Goal: Complete application form

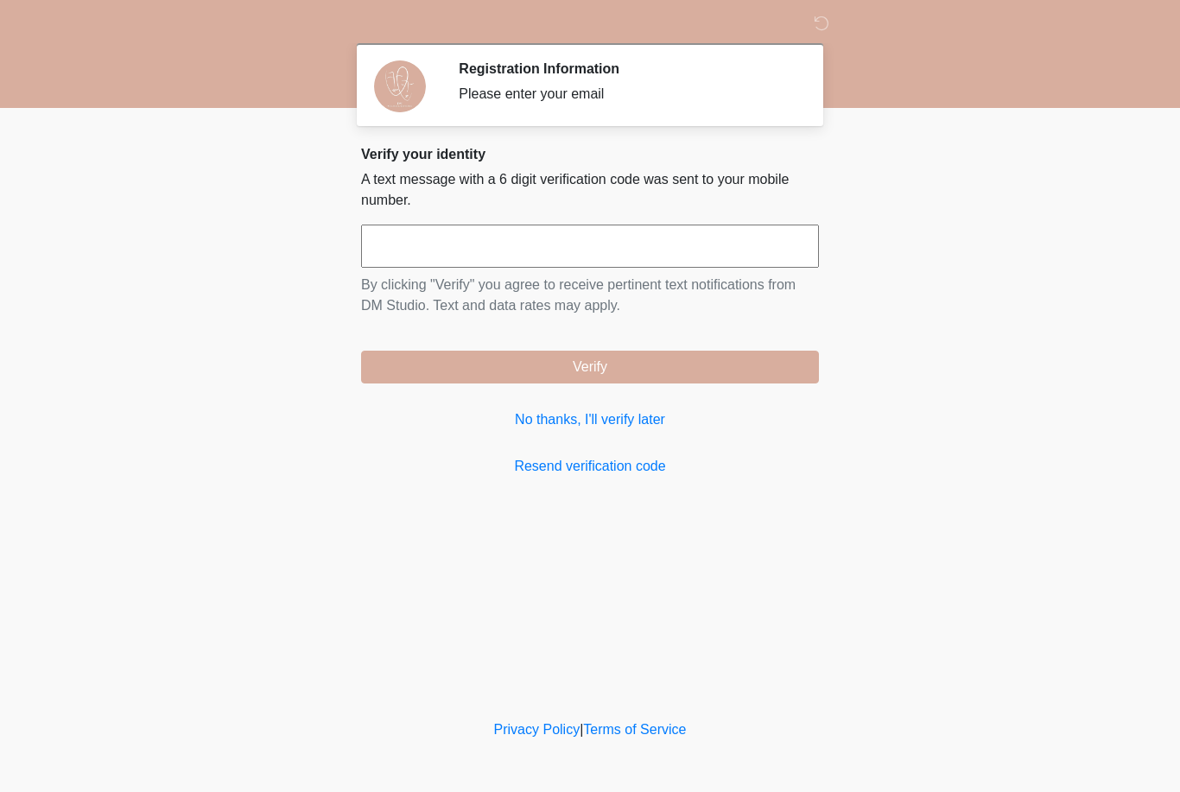
click at [527, 238] on input "text" at bounding box center [590, 246] width 458 height 43
type input "******"
click at [927, 248] on body "‎ ‎ Registration Information Please enter your email Please connect to Wi-Fi no…" at bounding box center [590, 396] width 1180 height 792
click at [722, 368] on button "Verify" at bounding box center [590, 367] width 458 height 33
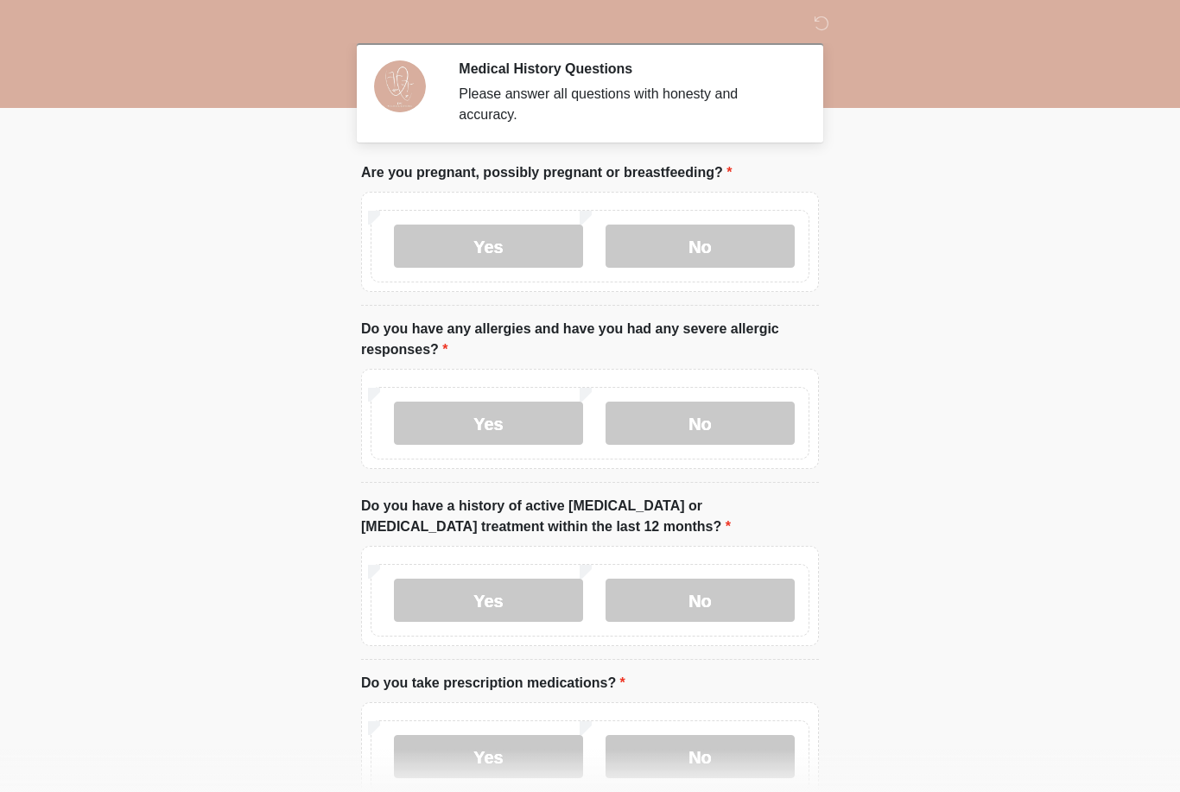
click at [736, 242] on label "No" at bounding box center [700, 246] width 189 height 43
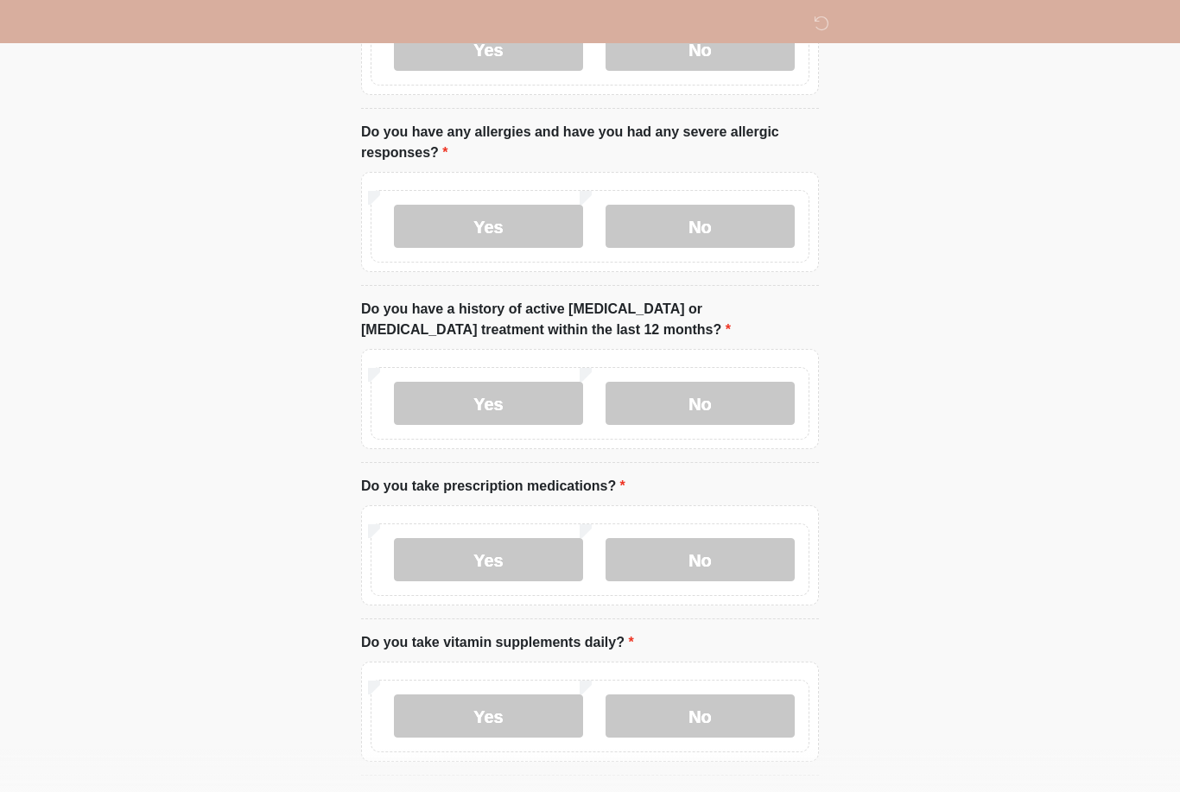
scroll to position [196, 0]
click at [742, 232] on label "No" at bounding box center [700, 227] width 189 height 43
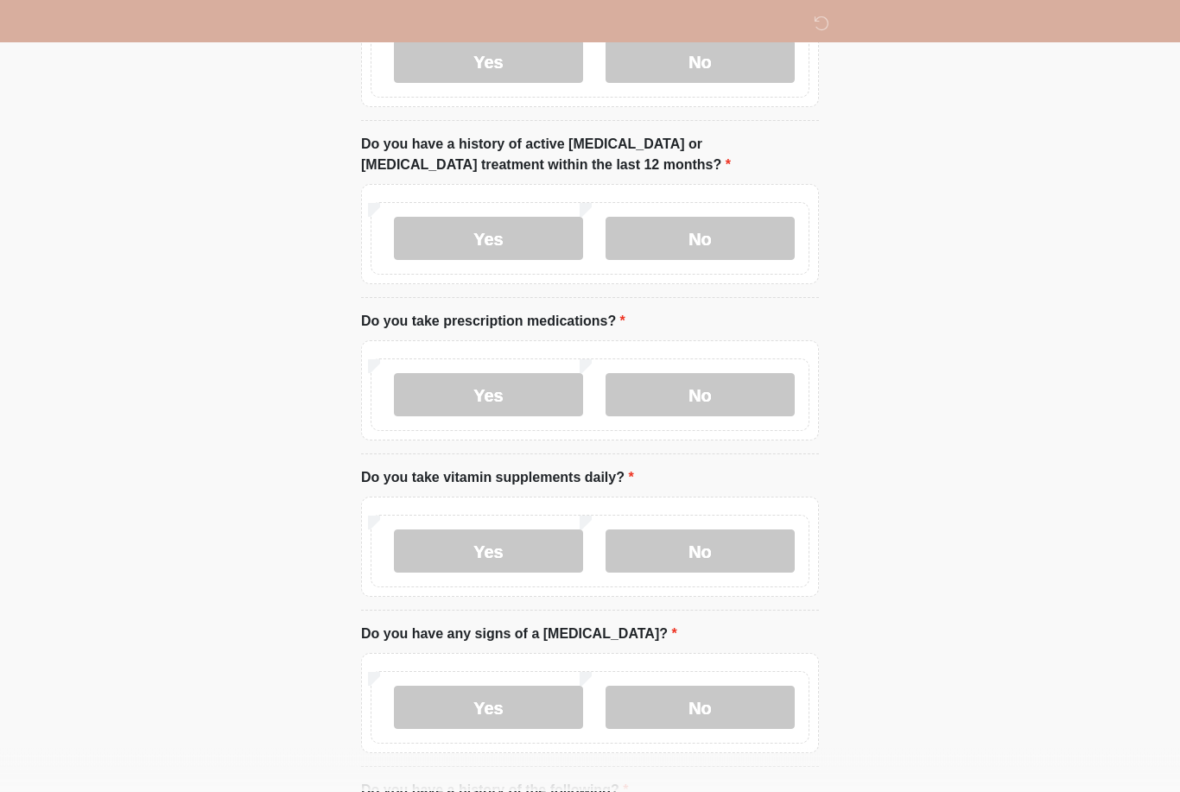
scroll to position [364, 0]
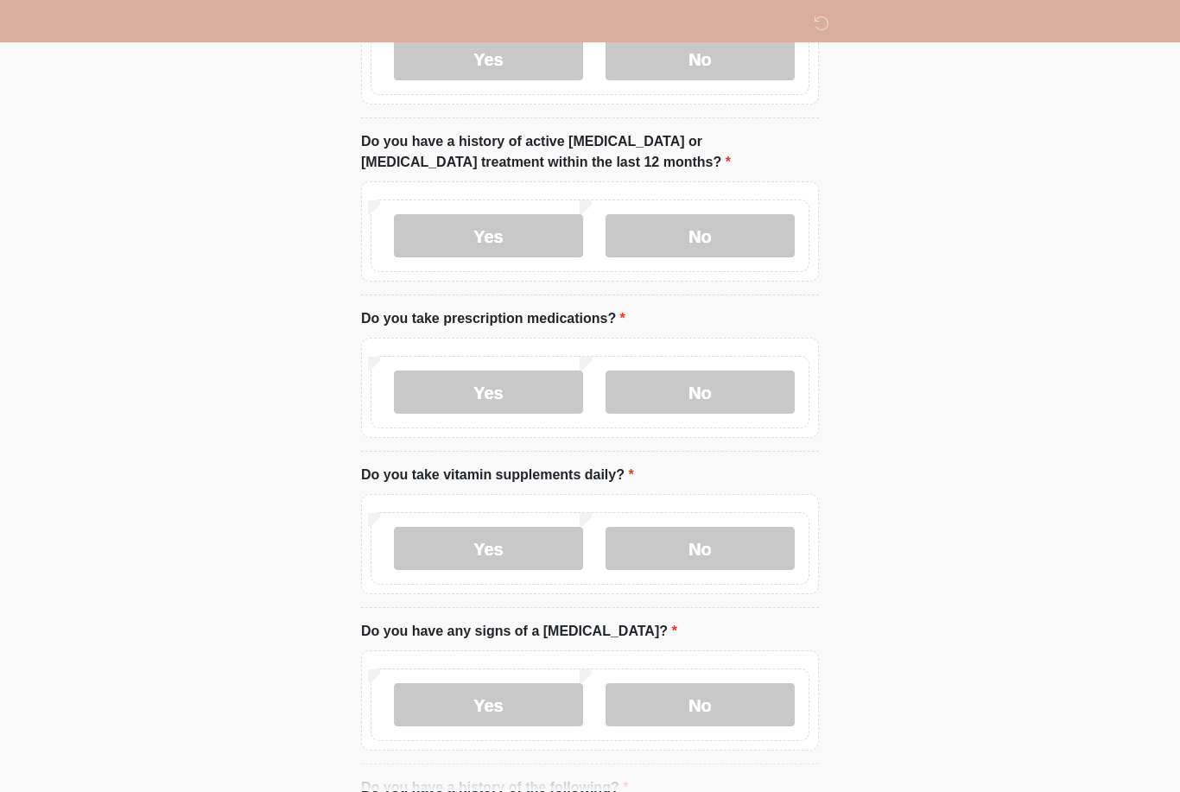
click at [752, 232] on label "No" at bounding box center [700, 236] width 189 height 43
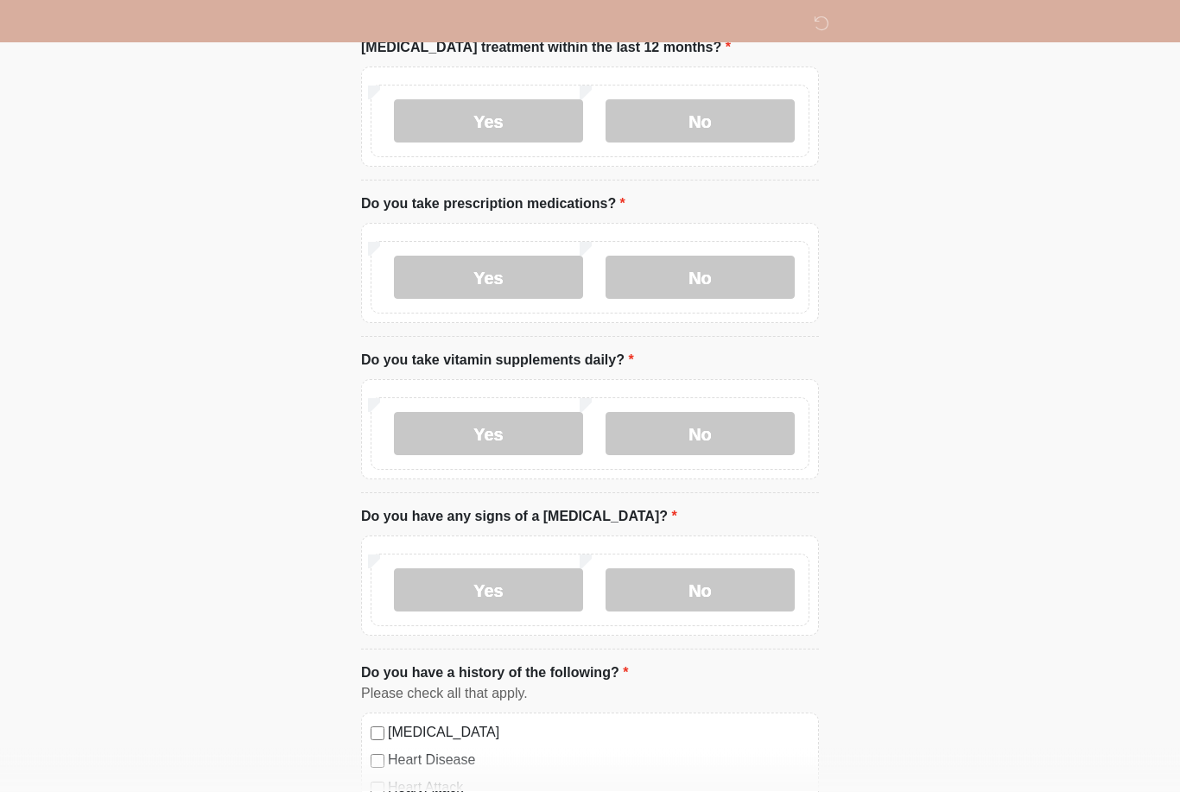
scroll to position [480, 0]
click at [737, 279] on label "No" at bounding box center [700, 277] width 189 height 43
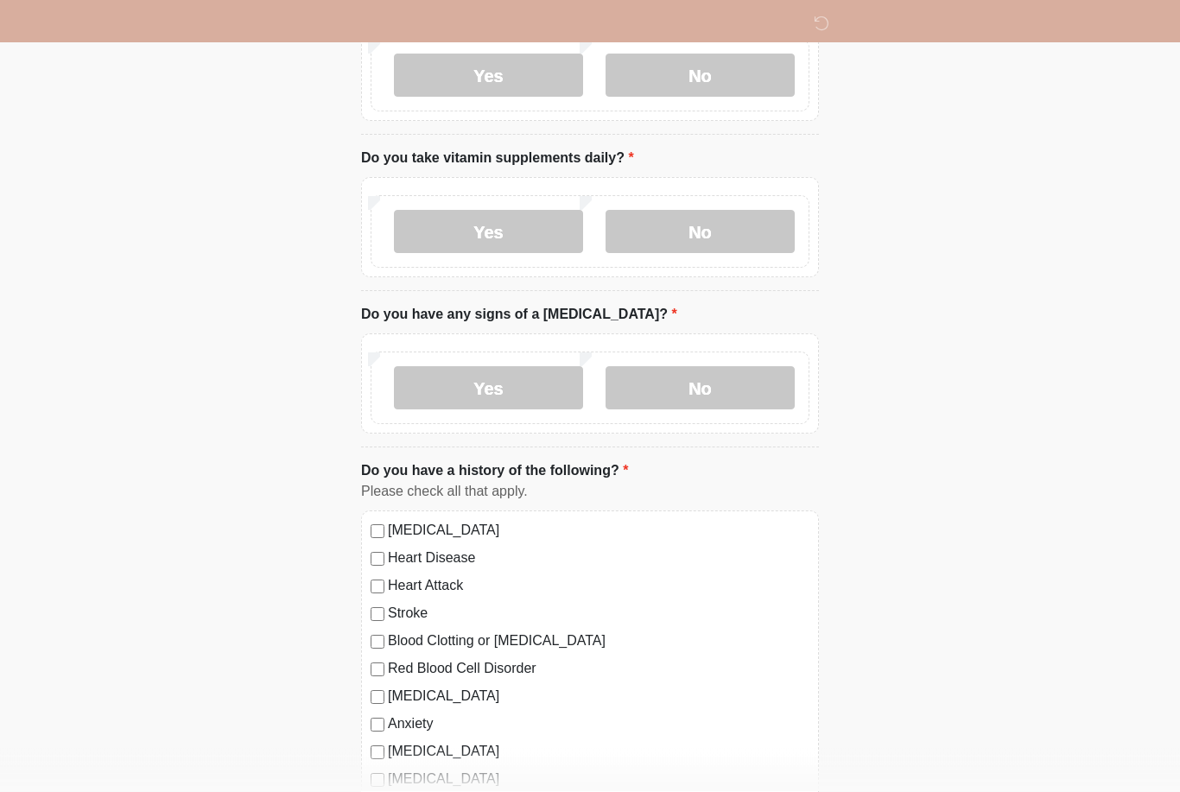
scroll to position [682, 0]
click at [515, 233] on label "Yes" at bounding box center [488, 231] width 189 height 43
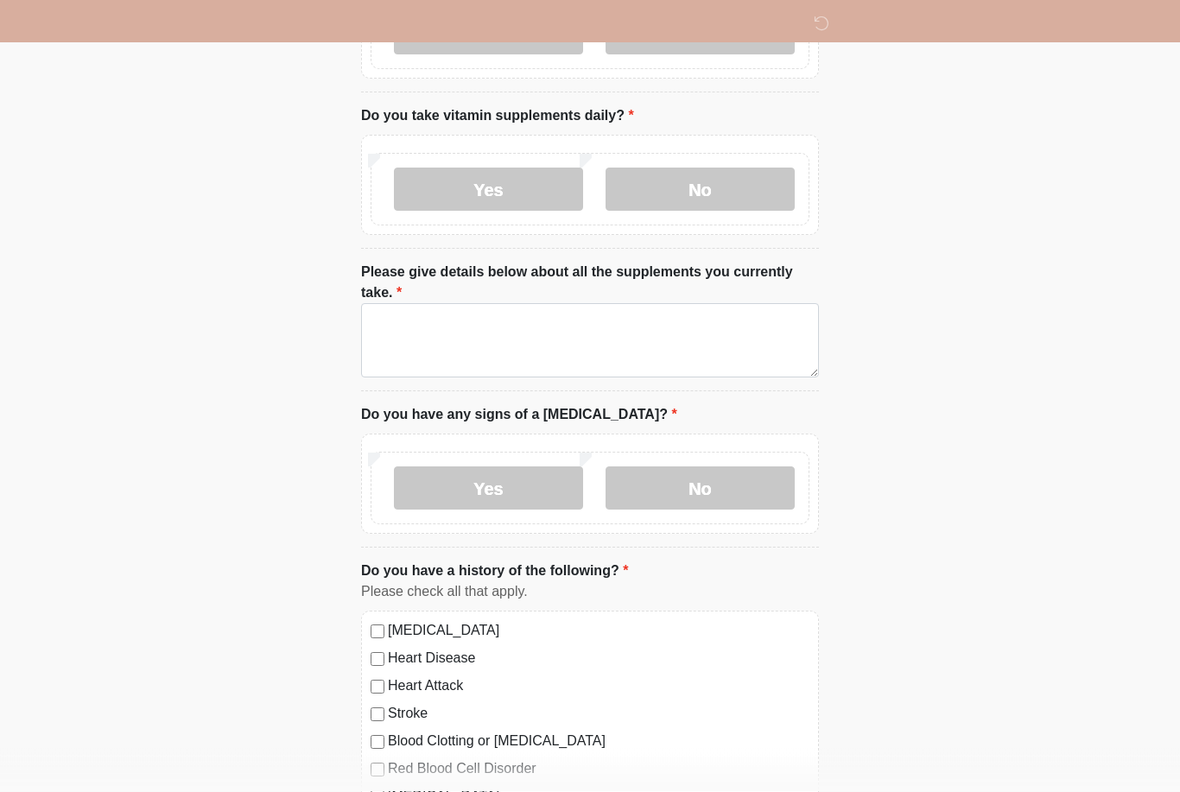
scroll to position [724, 0]
click at [675, 340] on textarea "Please give details below about all the supplements you currently take." at bounding box center [590, 340] width 458 height 74
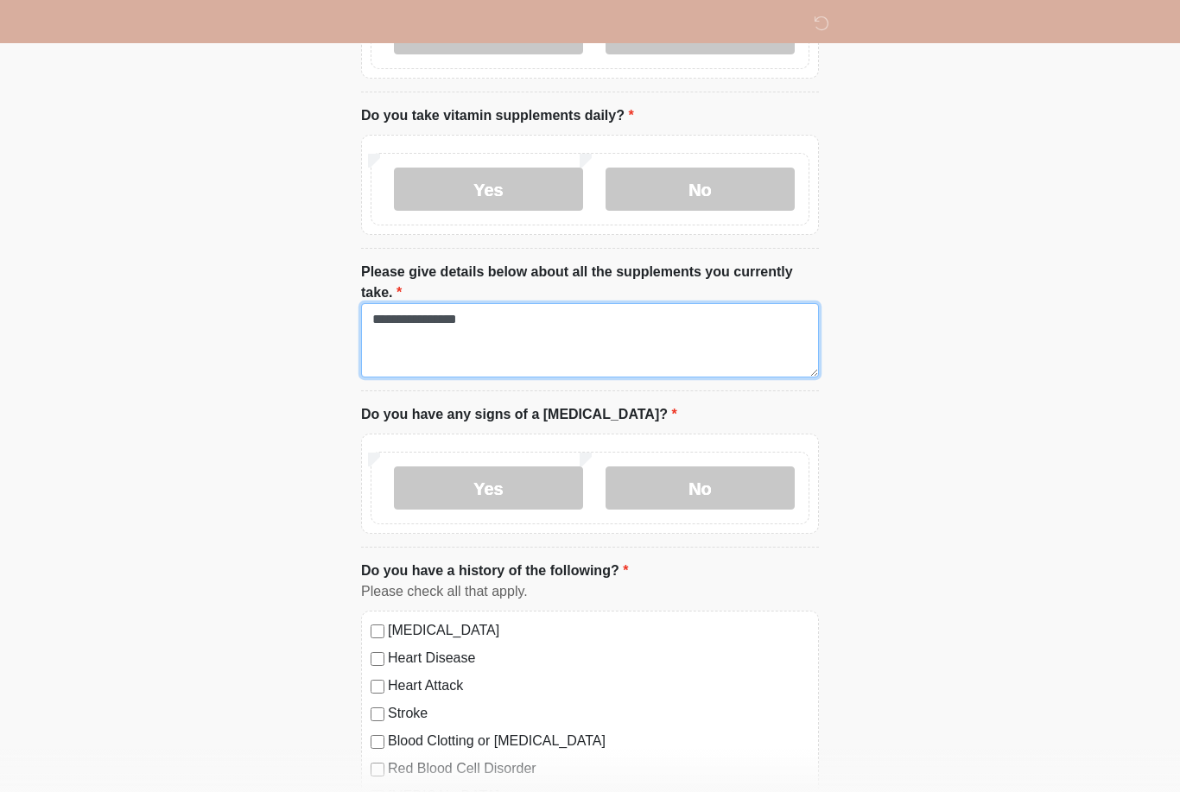
type textarea "**********"
click at [766, 505] on label "No" at bounding box center [700, 488] width 189 height 43
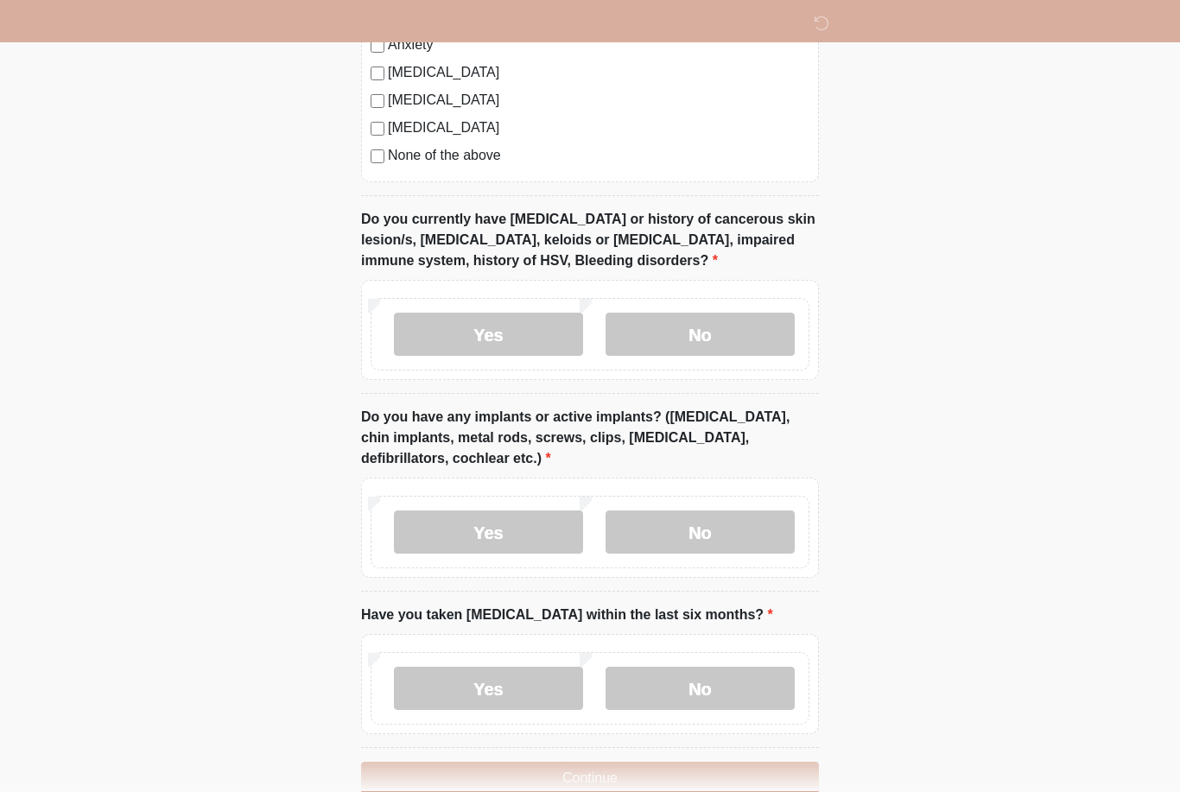
scroll to position [1504, 0]
click at [750, 327] on label "No" at bounding box center [700, 334] width 189 height 43
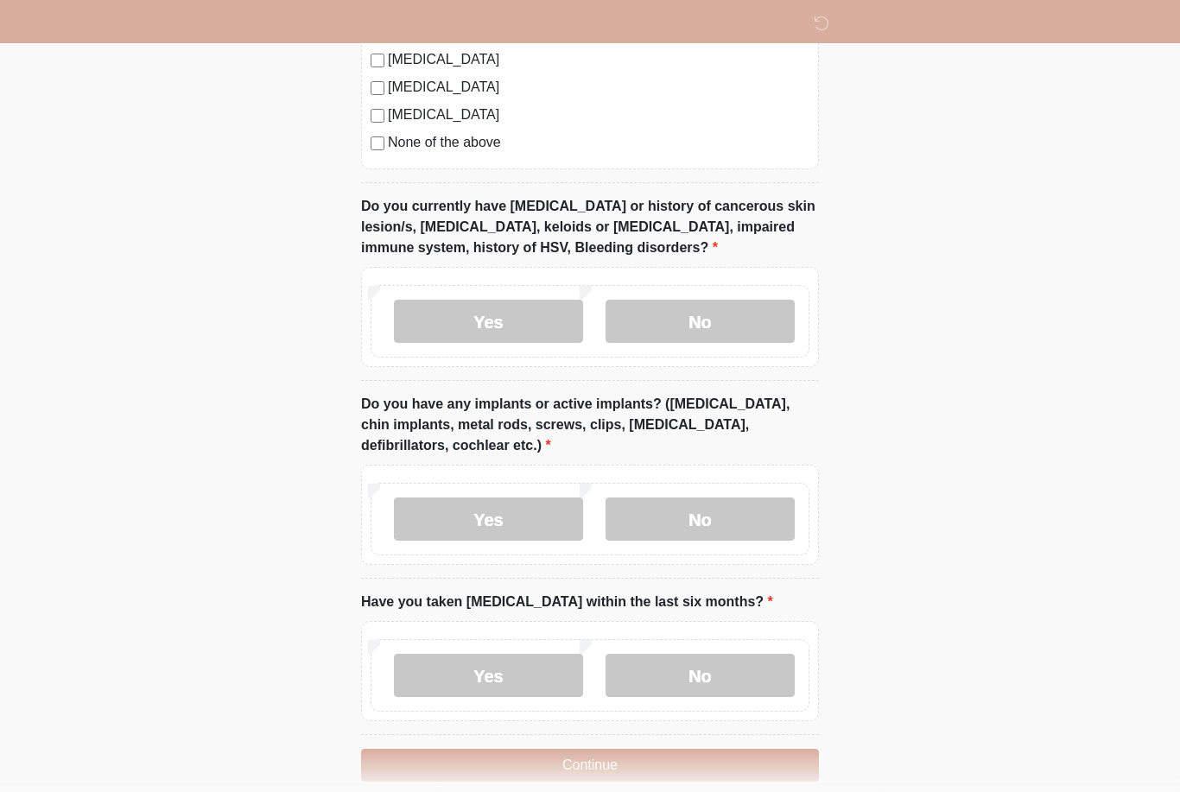
scroll to position [1540, 0]
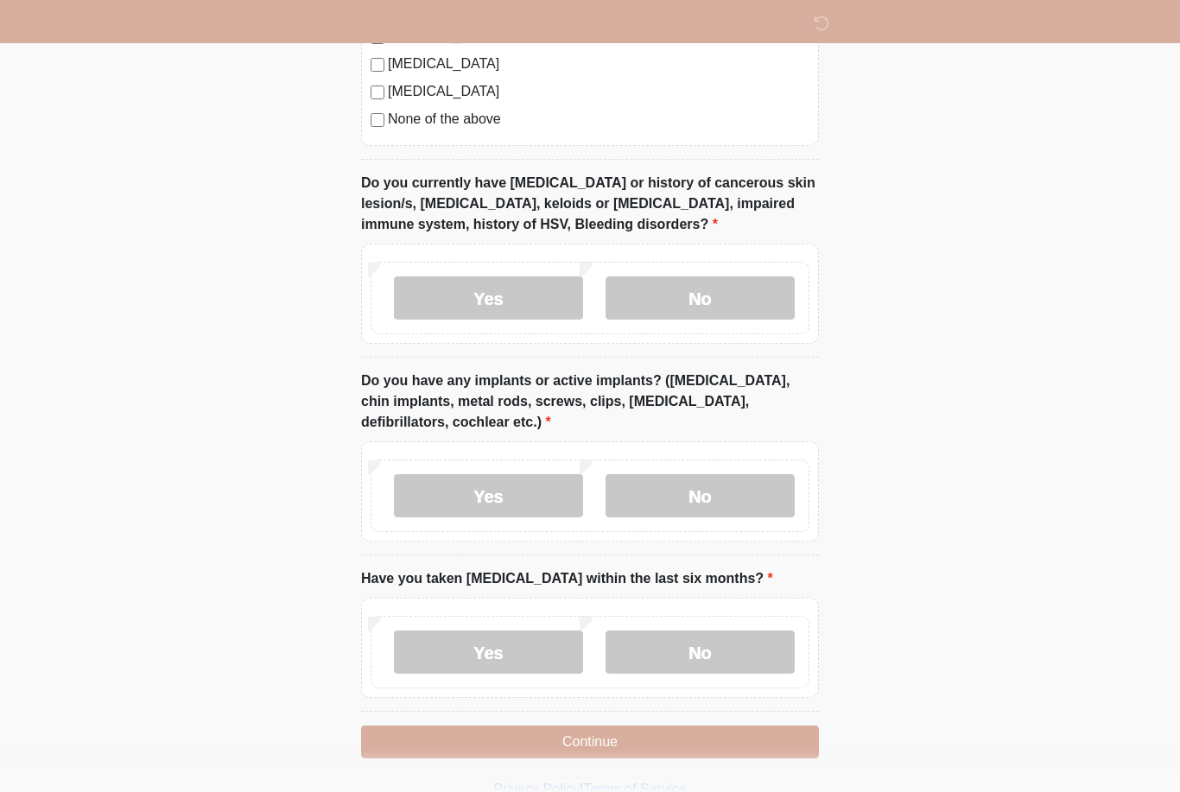
click at [770, 483] on label "No" at bounding box center [700, 495] width 189 height 43
click at [756, 643] on label "No" at bounding box center [700, 652] width 189 height 43
click at [742, 737] on button "Continue" at bounding box center [590, 742] width 458 height 33
click at [781, 742] on button "Continue" at bounding box center [590, 742] width 458 height 33
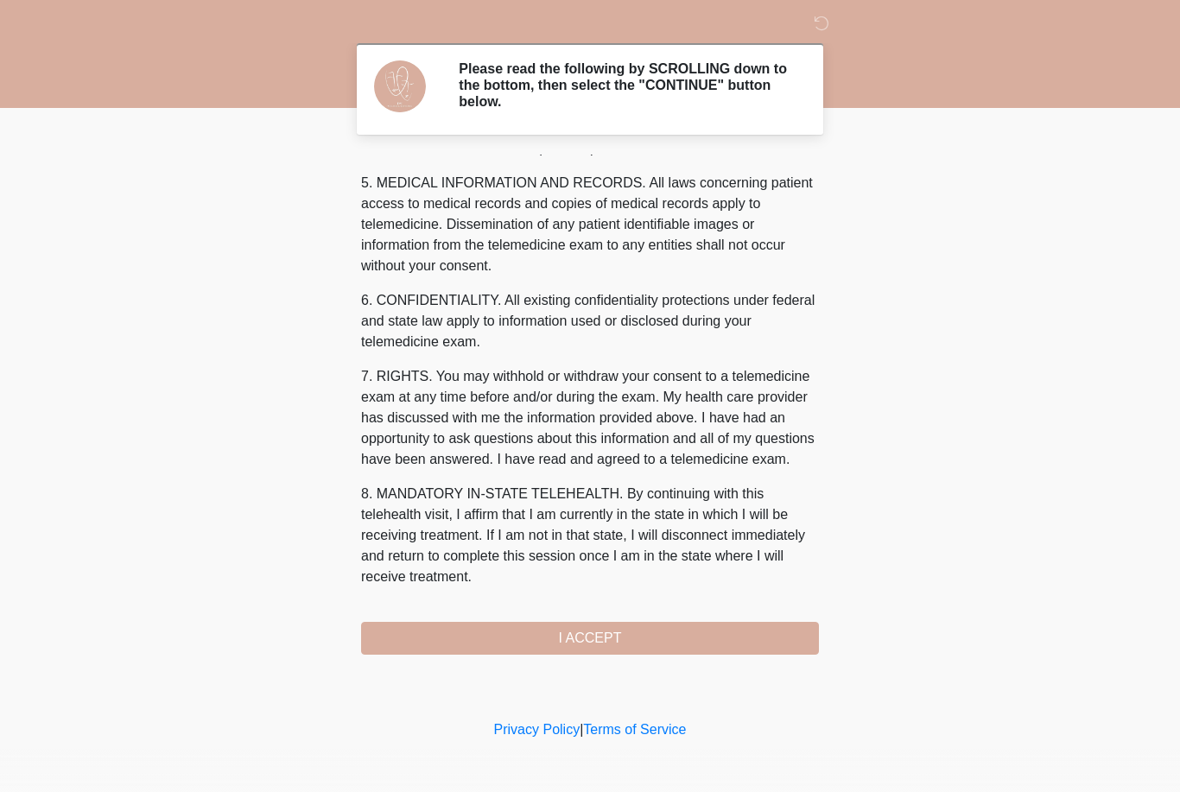
scroll to position [556, 0]
click at [771, 637] on button "I ACCEPT" at bounding box center [590, 638] width 458 height 33
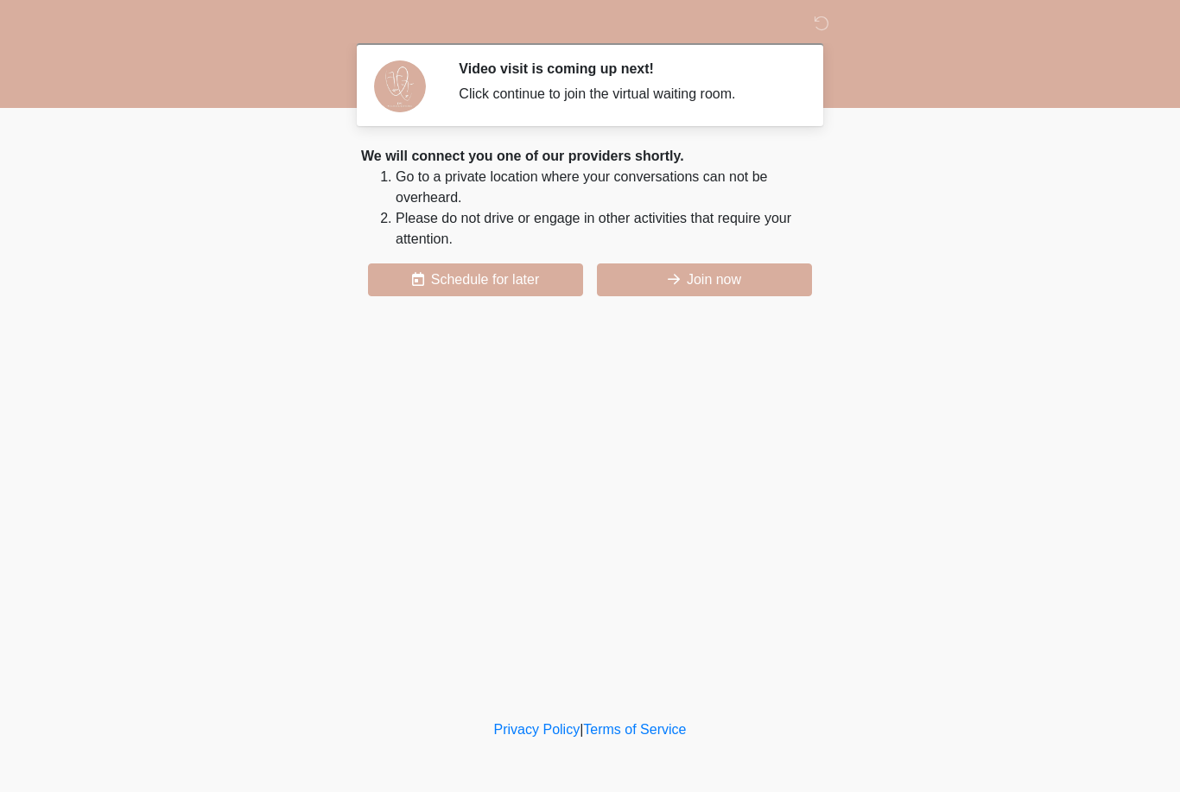
click at [744, 278] on button "Join now" at bounding box center [704, 280] width 215 height 33
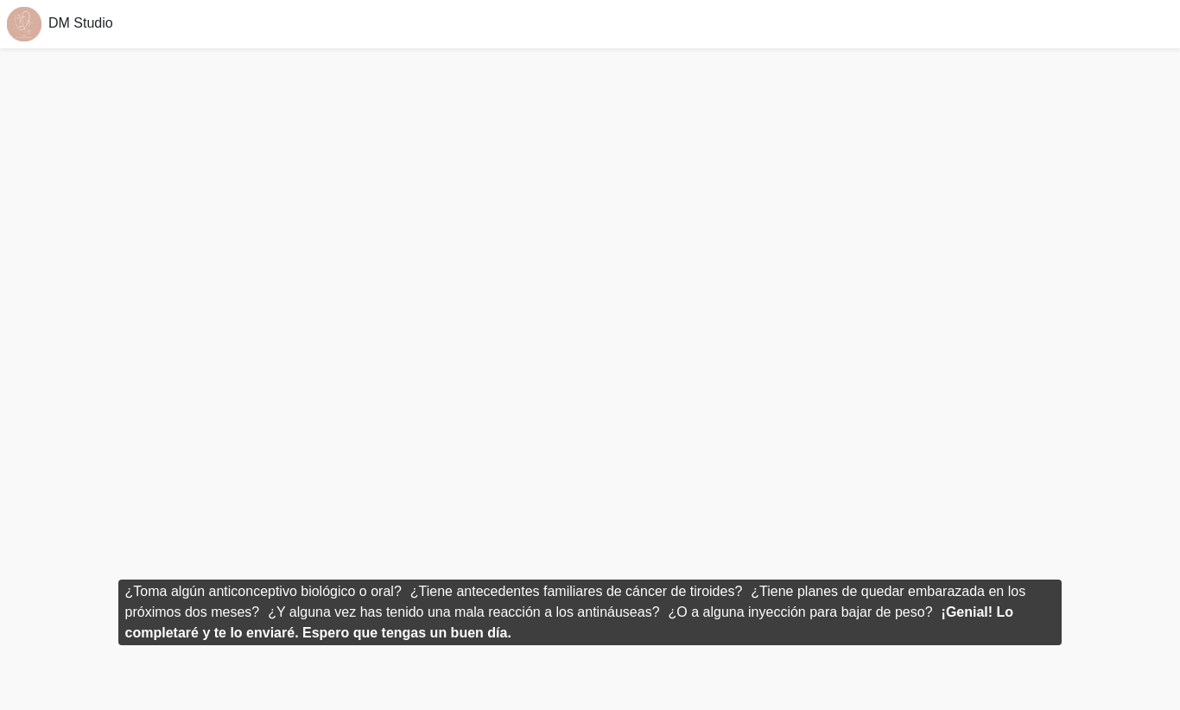
scroll to position [5, 0]
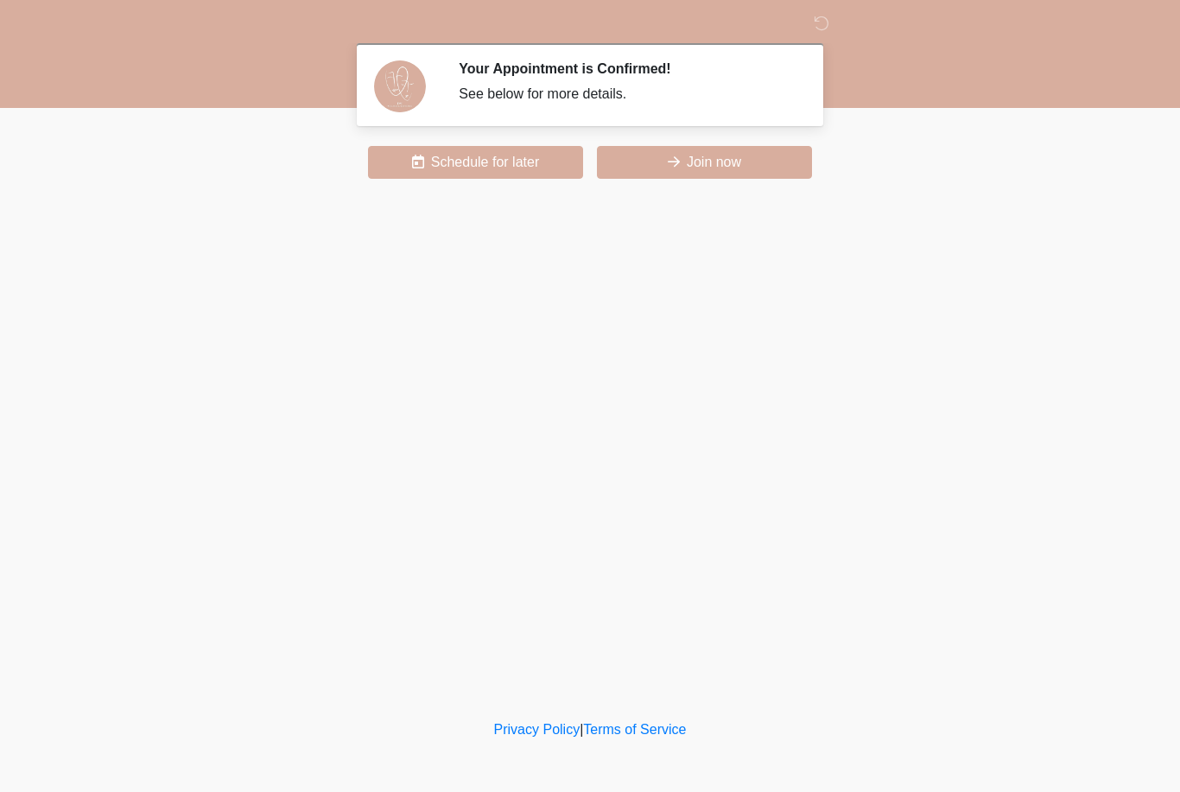
click at [824, 23] on icon at bounding box center [822, 24] width 16 height 16
